Goal: Find specific page/section: Find specific page/section

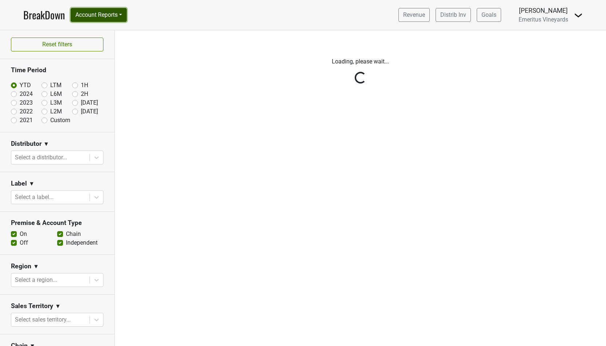
click at [102, 12] on button "Account Reports" at bounding box center [99, 15] width 56 height 14
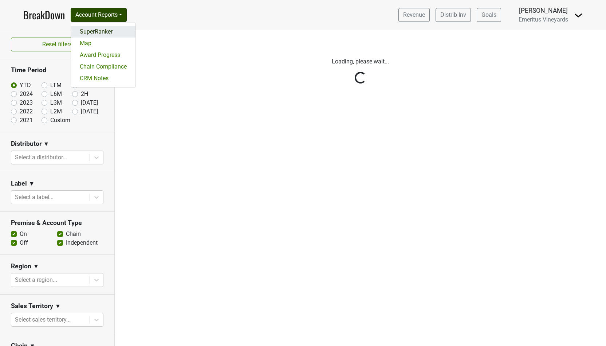
click at [98, 31] on link "SuperRanker" at bounding box center [103, 32] width 64 height 12
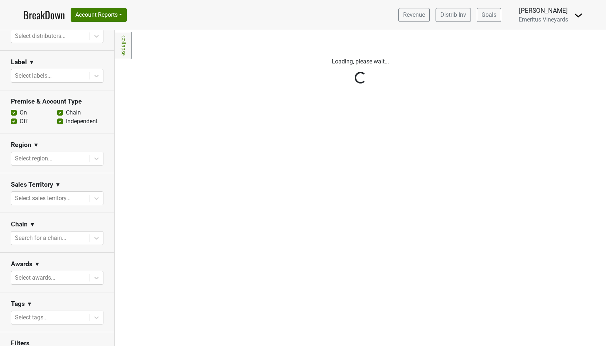
scroll to position [183, 0]
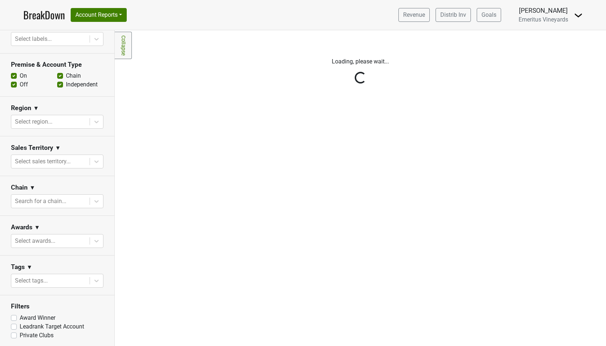
click at [43, 280] on div "Reset filters Purchased Within Last... [DATE] [DATE] Nonbuy For Last... [DATE] …" at bounding box center [57, 187] width 115 height 315
click at [91, 277] on div at bounding box center [96, 280] width 13 height 13
click at [96, 280] on icon at bounding box center [96, 281] width 4 height 3
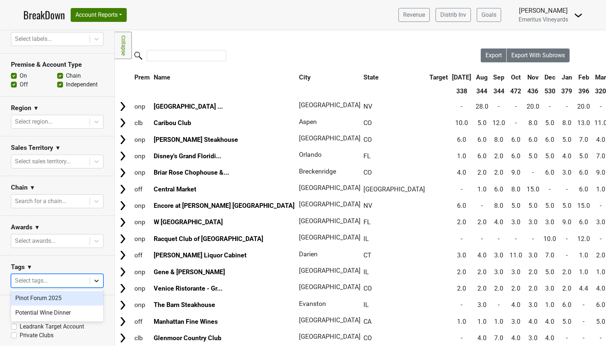
click at [96, 280] on icon at bounding box center [96, 281] width 4 height 3
click at [76, 301] on div "Pinot Forum 2025" at bounding box center [57, 298] width 92 height 15
